Goal: Task Accomplishment & Management: Use online tool/utility

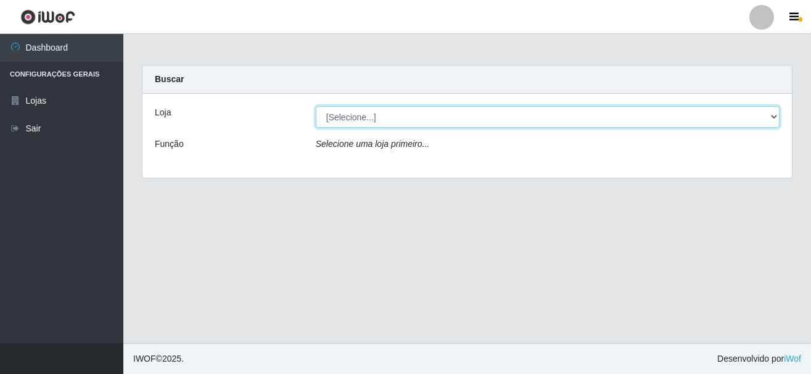
click at [351, 123] on select "[Selecione...] [GEOGRAPHIC_DATA] [GEOGRAPHIC_DATA]" at bounding box center [548, 117] width 464 height 22
select select "64"
click at [316, 106] on select "[Selecione...] [GEOGRAPHIC_DATA] [GEOGRAPHIC_DATA]" at bounding box center [548, 117] width 464 height 22
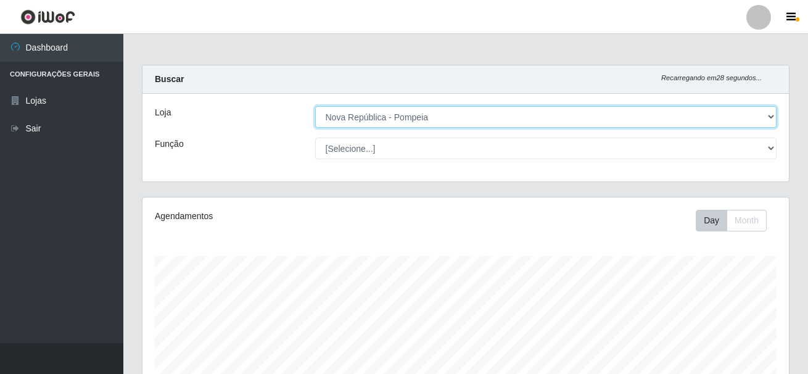
scroll to position [256, 646]
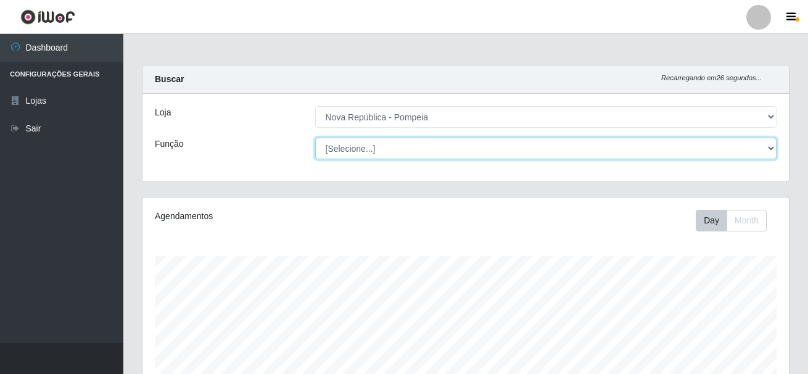
click at [411, 145] on select "[Selecione...] Balconista Operador de Caixa Recepcionista Repositor" at bounding box center [546, 149] width 462 height 22
select select "22"
click at [315, 138] on select "[Selecione...] Balconista Operador de Caixa Recepcionista Repositor" at bounding box center [546, 149] width 462 height 22
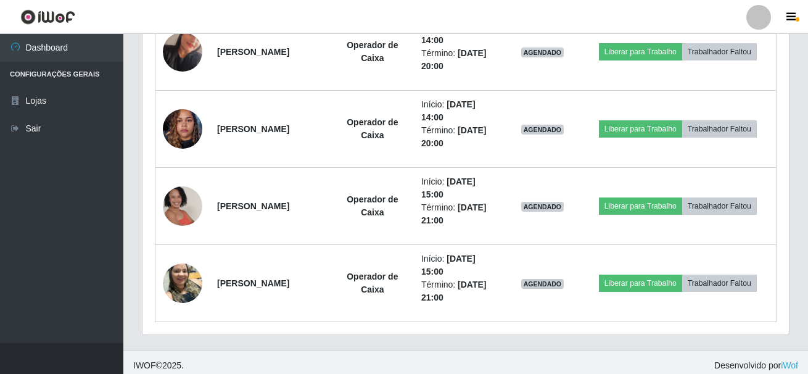
scroll to position [688, 0]
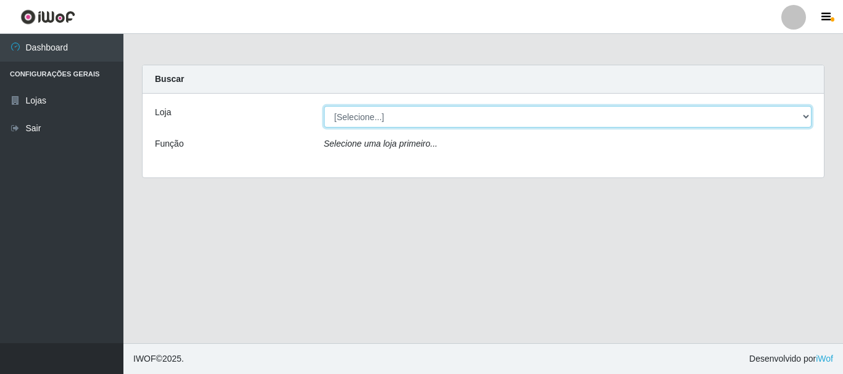
drag, startPoint x: 0, startPoint y: 0, endPoint x: 430, endPoint y: 126, distance: 447.9
click at [424, 116] on select "[Selecione...] [GEOGRAPHIC_DATA] [GEOGRAPHIC_DATA]" at bounding box center [568, 117] width 488 height 22
select select "64"
click at [324, 106] on select "[Selecione...] [GEOGRAPHIC_DATA] [GEOGRAPHIC_DATA]" at bounding box center [568, 117] width 488 height 22
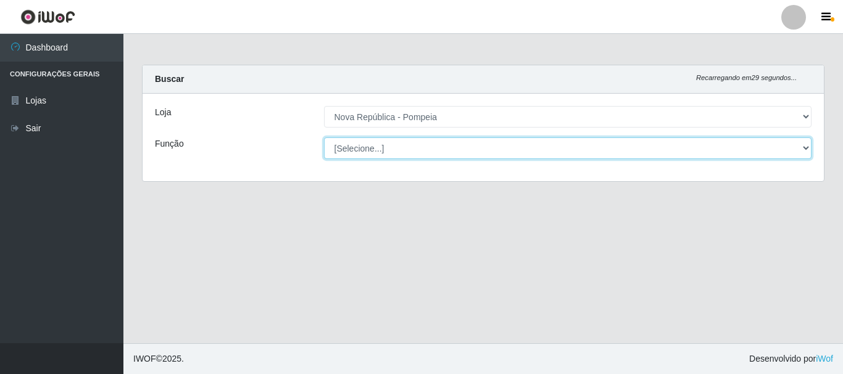
click at [437, 154] on select "[Selecione...] Balconista Operador de Caixa Recepcionista Repositor" at bounding box center [568, 149] width 488 height 22
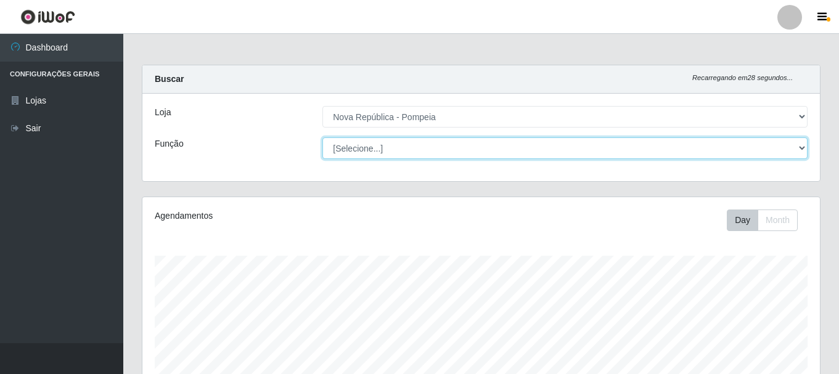
scroll to position [256, 678]
select select "22"
click at [323, 138] on select "[Selecione...] Balconista Operador de Caixa Recepcionista Repositor" at bounding box center [565, 149] width 485 height 22
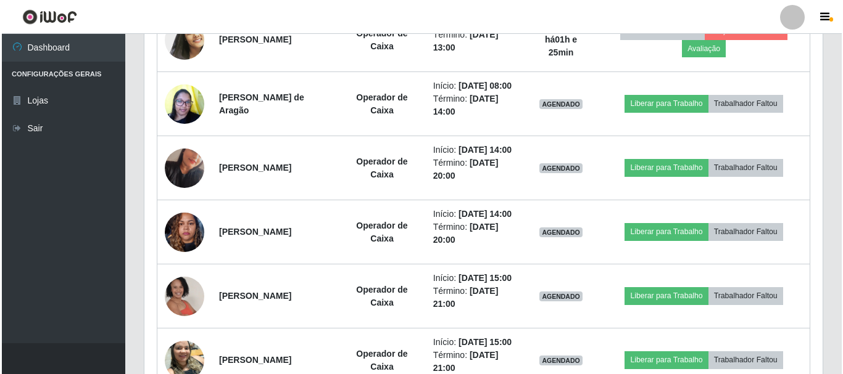
scroll to position [534, 0]
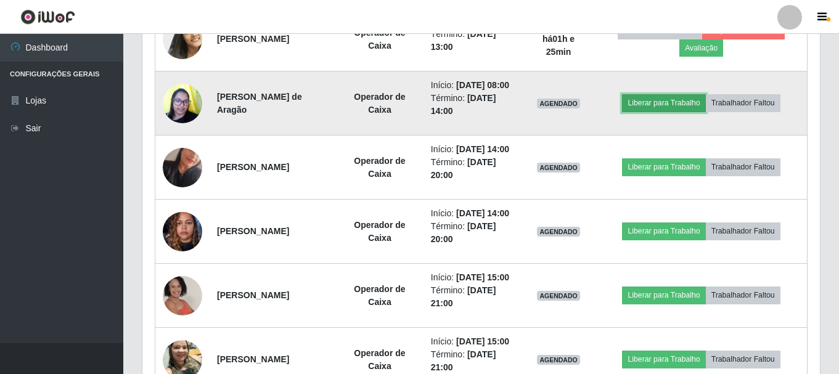
click at [688, 112] on button "Liberar para Trabalho" at bounding box center [663, 102] width 83 height 17
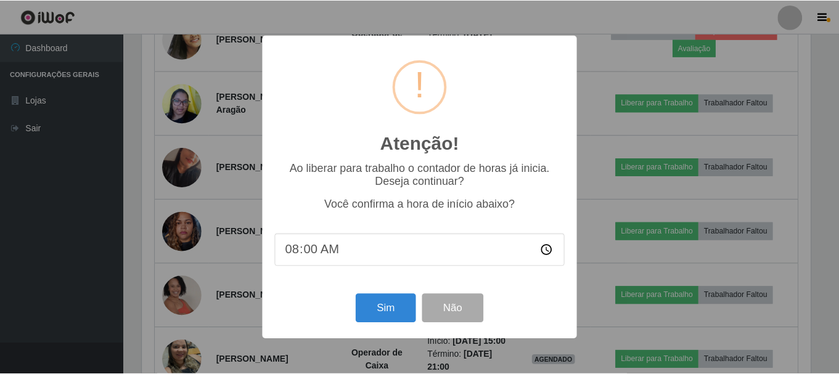
scroll to position [256, 672]
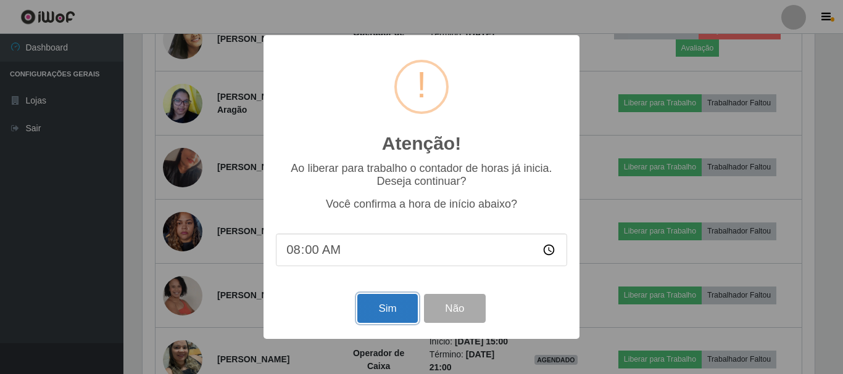
click at [381, 311] on button "Sim" at bounding box center [387, 308] width 60 height 29
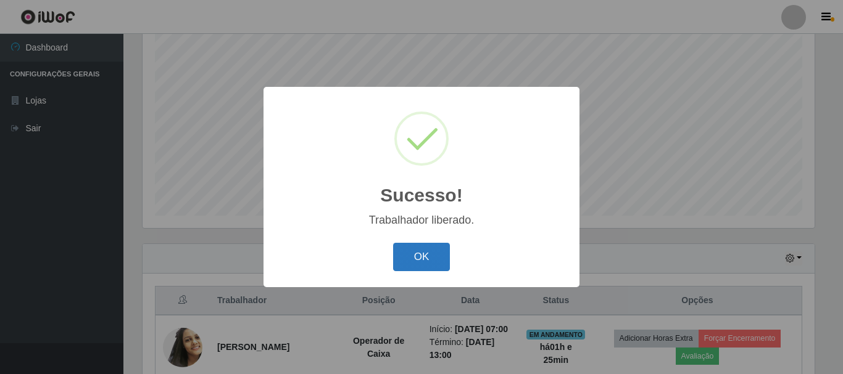
click at [411, 265] on button "OK" at bounding box center [421, 257] width 57 height 29
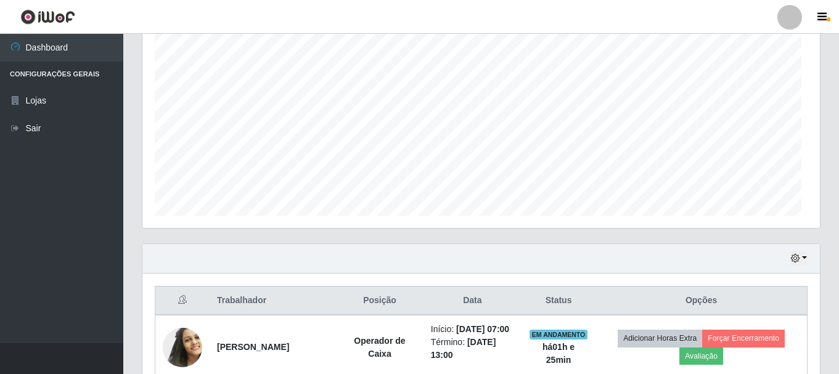
scroll to position [256, 678]
